Goal: Task Accomplishment & Management: Manage account settings

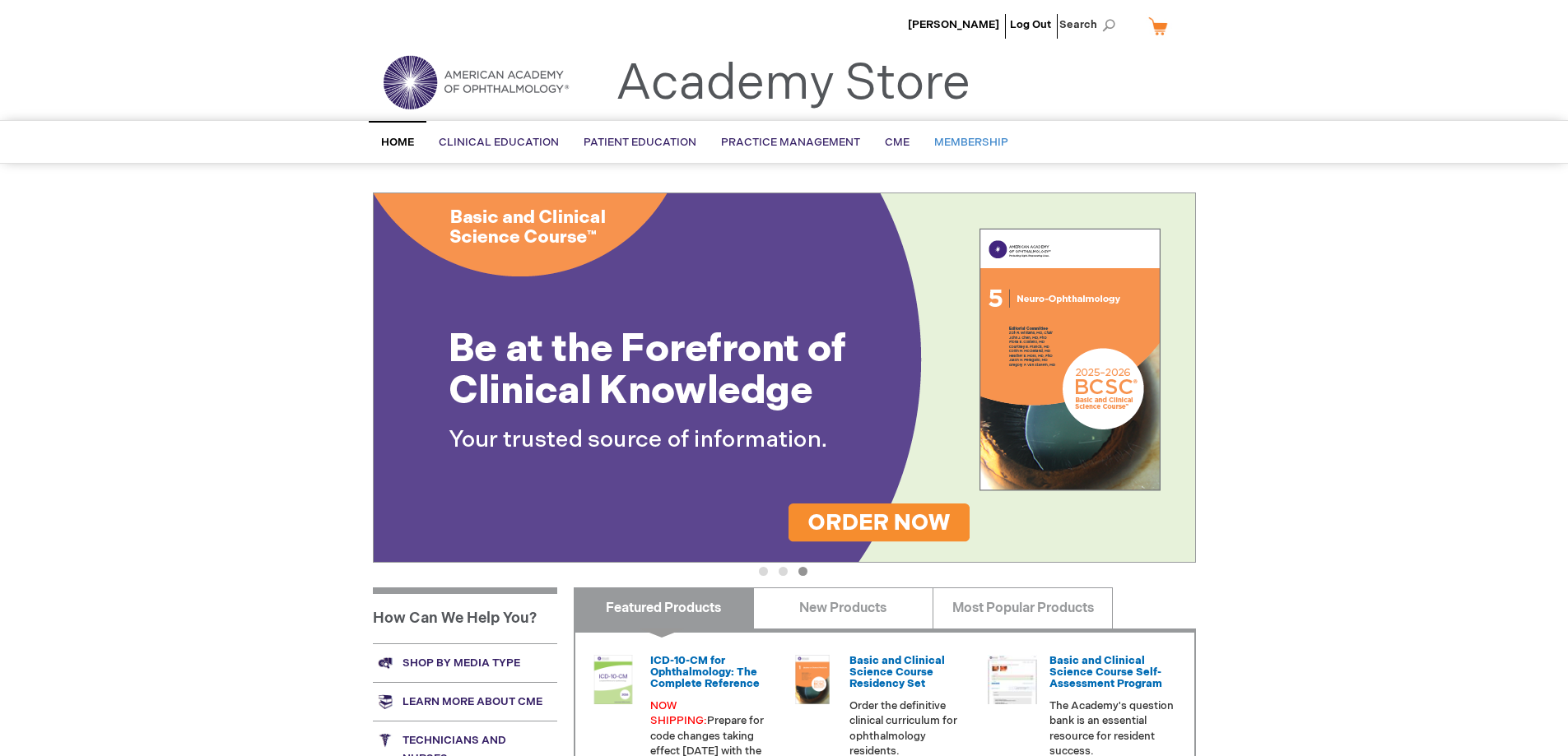
click at [970, 149] on span "Membership" at bounding box center [970, 142] width 74 height 13
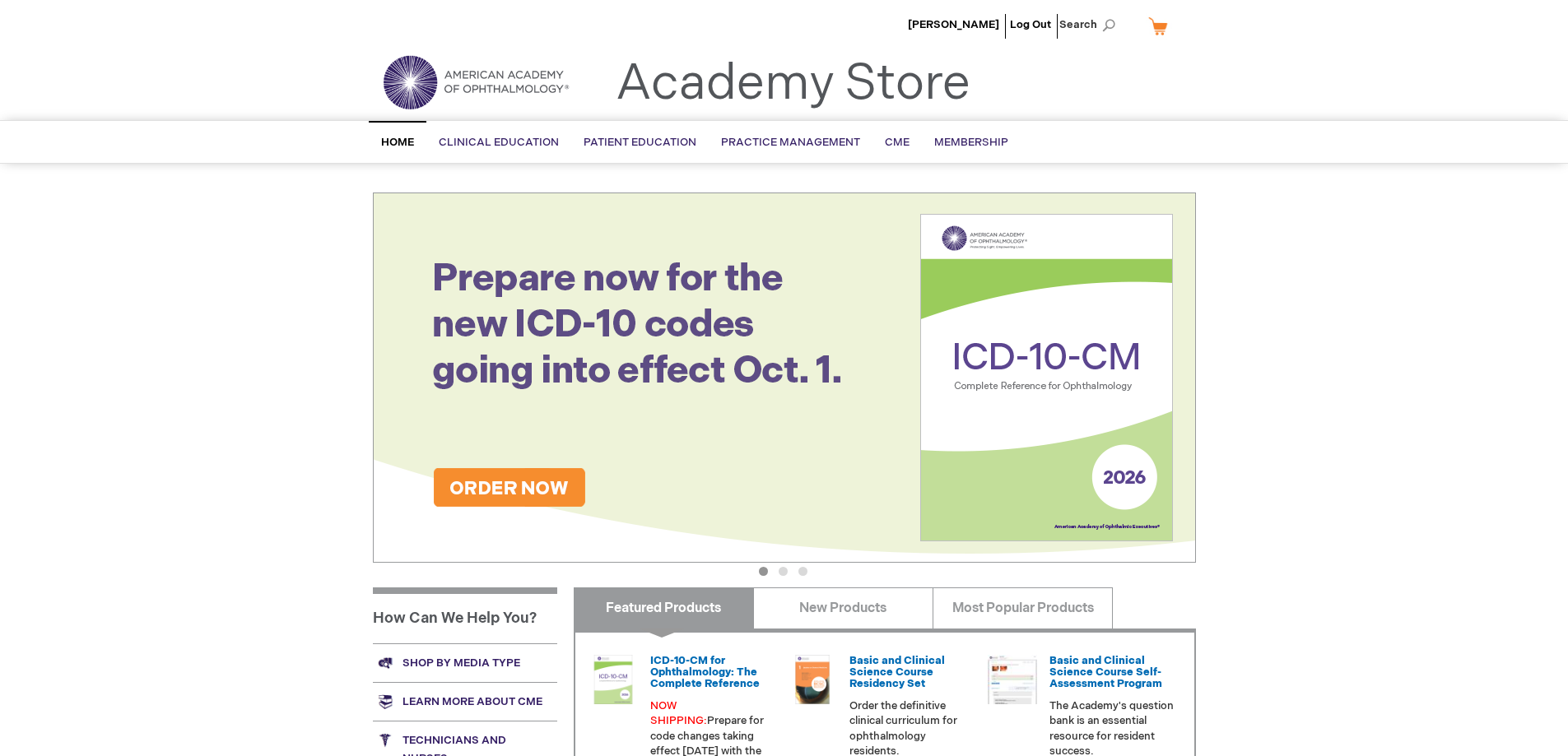
click at [158, 577] on div "Anthony Agadzi Log Out Search My Cart CLOSE RECENTLY ADDED ITEM(S) Close There …" at bounding box center [784, 579] width 1568 height 1158
click at [1029, 21] on link "Log Out" at bounding box center [1029, 24] width 41 height 13
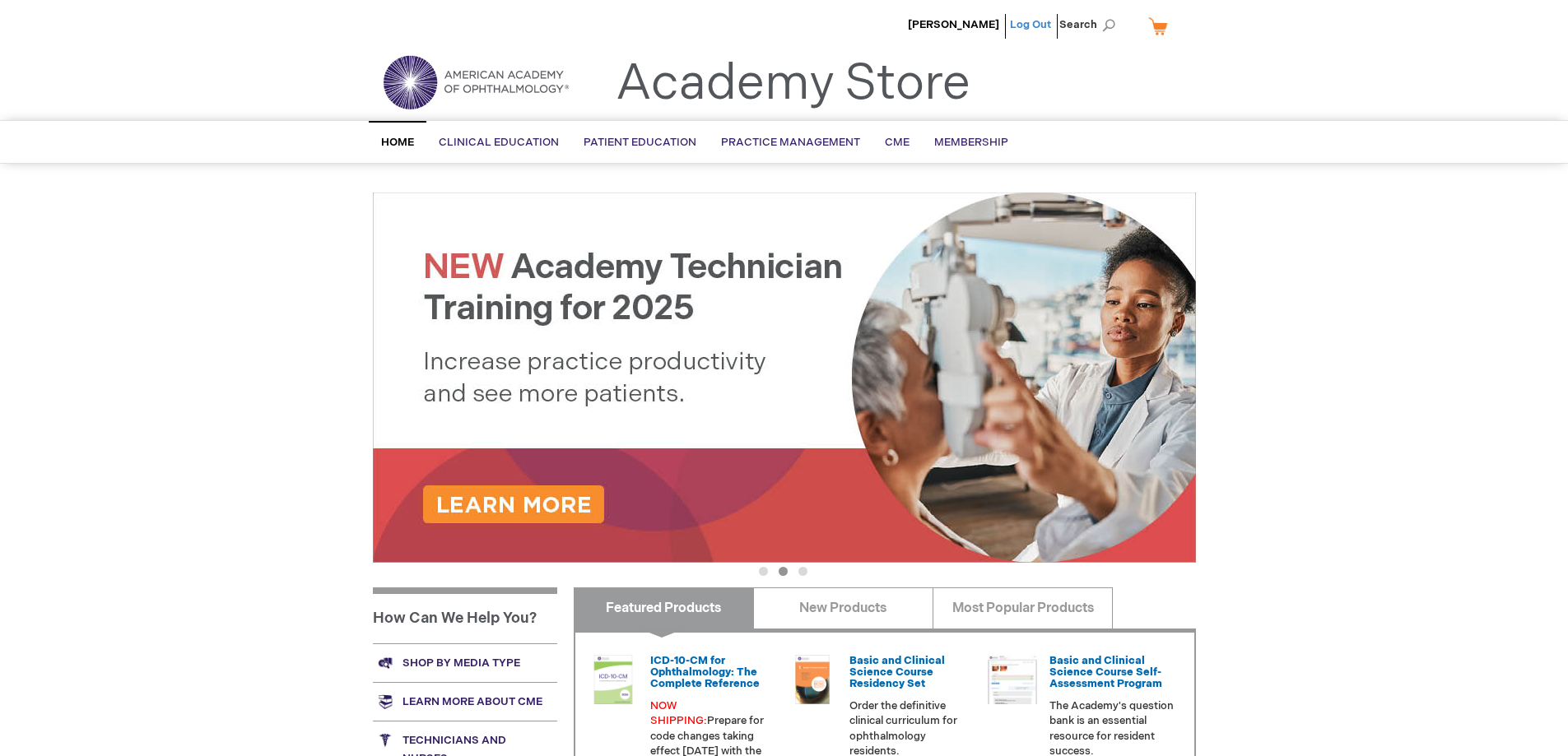
click at [1023, 25] on link "Log Out" at bounding box center [1029, 24] width 41 height 13
